Goal: Find specific page/section: Find specific page/section

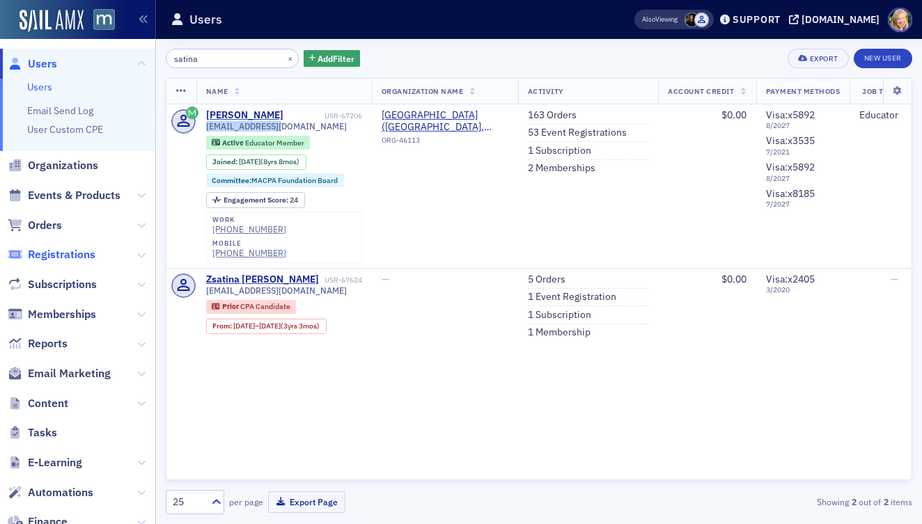
click at [65, 261] on span "Registrations" at bounding box center [62, 254] width 68 height 15
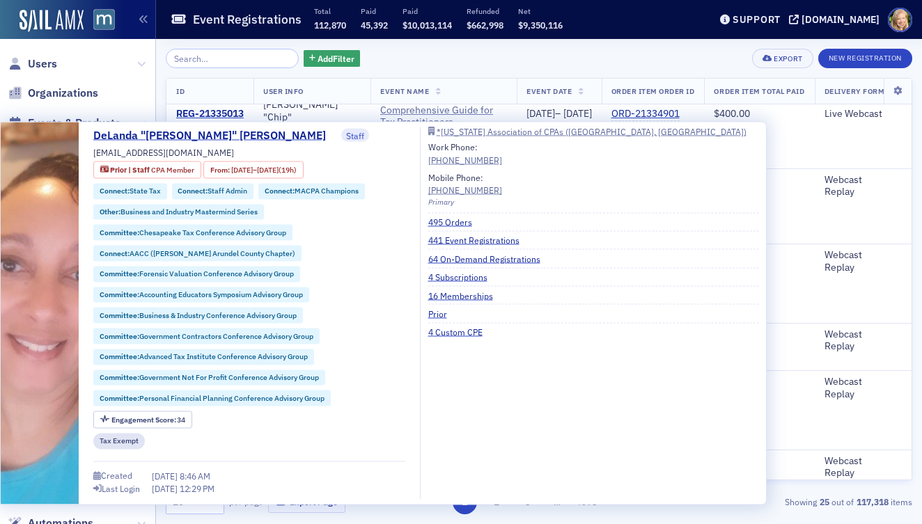
scroll to position [1177, 0]
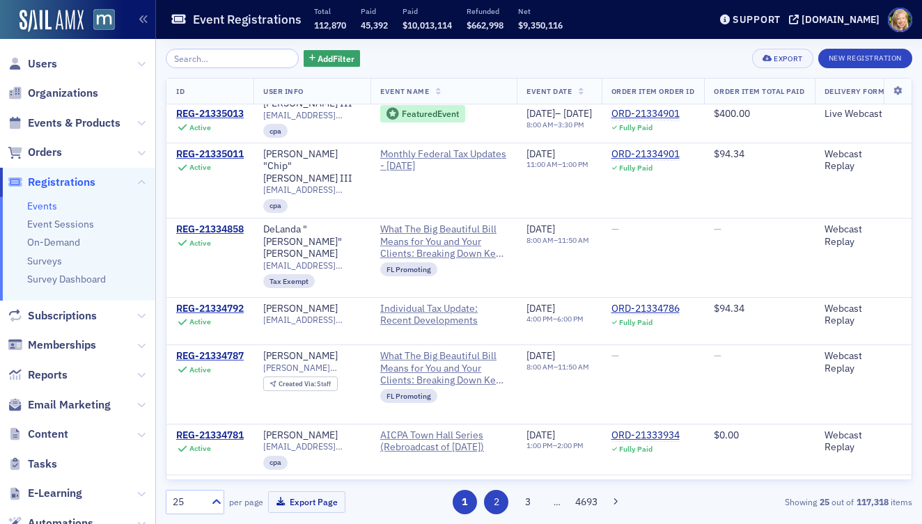
click at [494, 510] on button "2" at bounding box center [496, 502] width 24 height 24
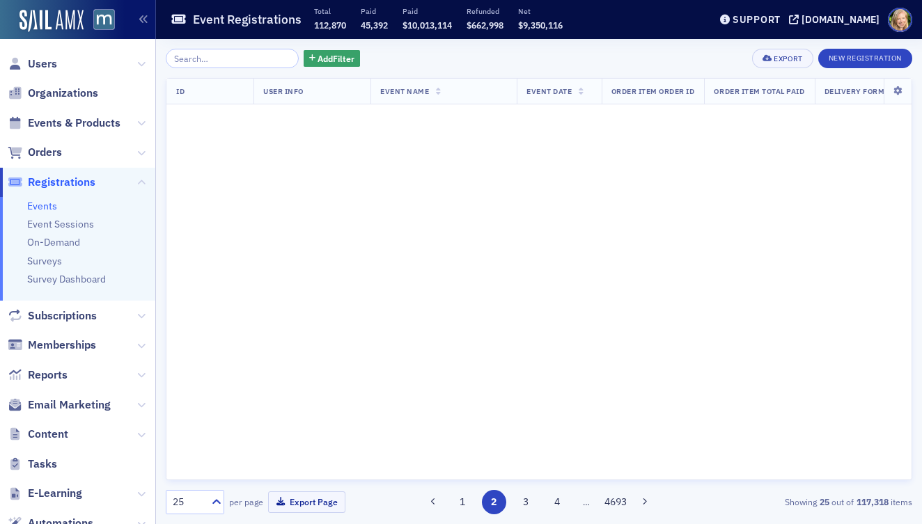
scroll to position [0, 0]
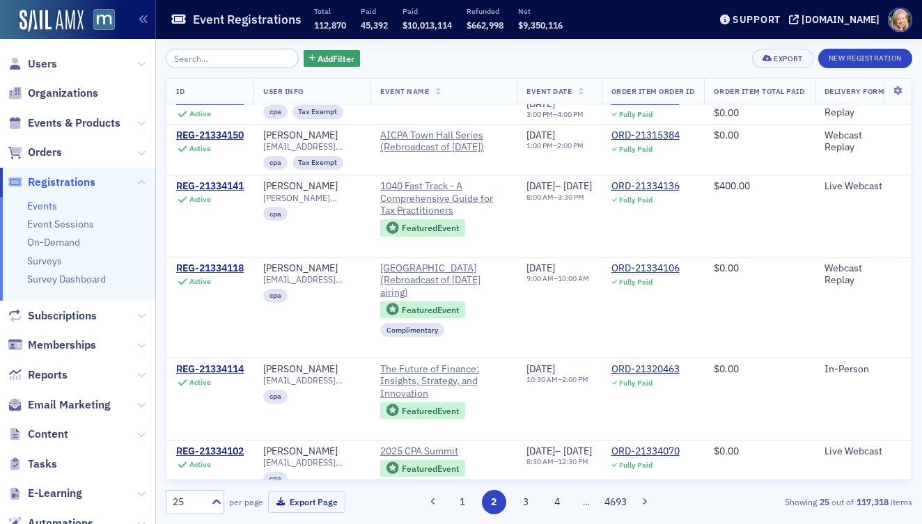
scroll to position [1147, 0]
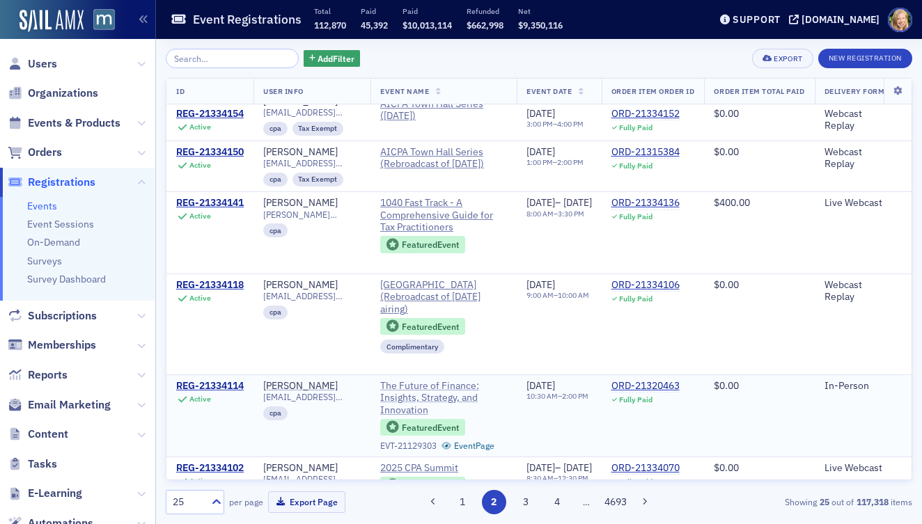
click at [451, 380] on span "The Future of Finance: Insights, Strategy, and Innovation" at bounding box center [443, 398] width 127 height 37
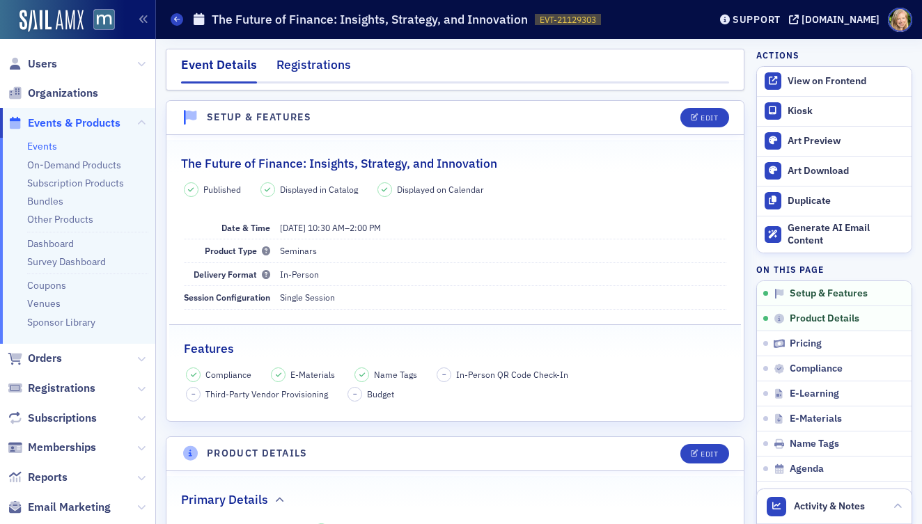
click at [329, 69] on div "Registrations" at bounding box center [313, 69] width 75 height 26
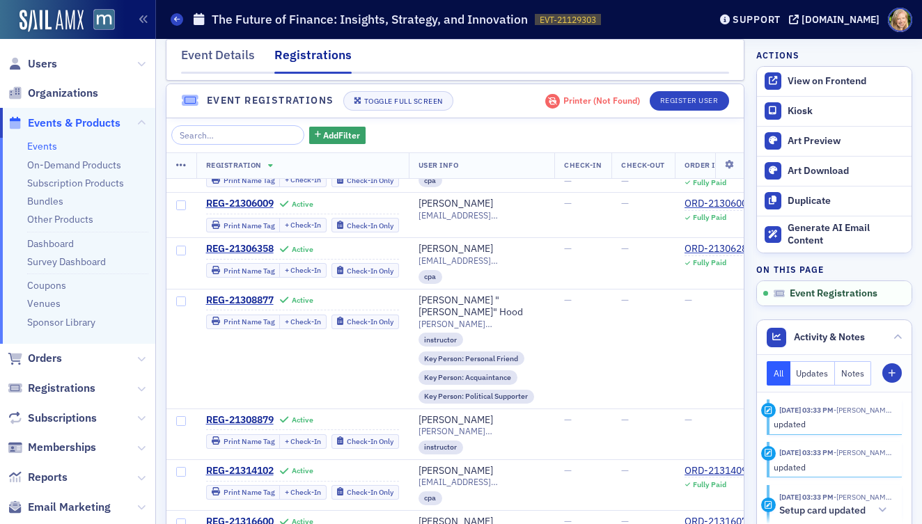
scroll to position [86, 0]
